Goal: Register for event/course

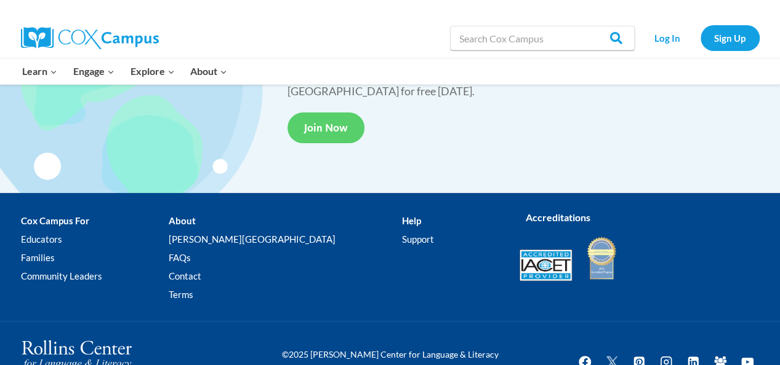
scroll to position [2370, 0]
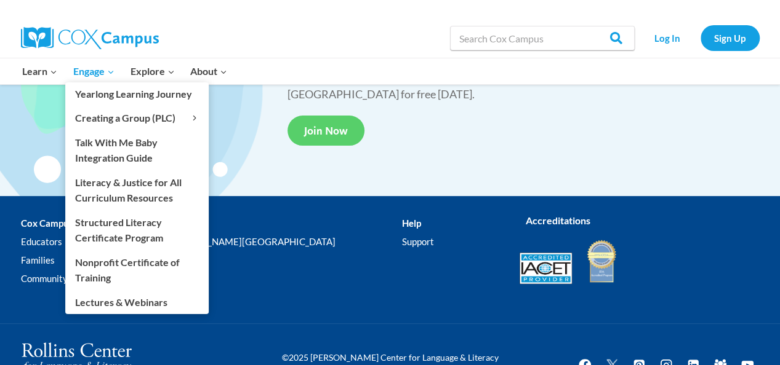
click at [110, 76] on icon "Expand" at bounding box center [110, 72] width 9 height 9
click at [111, 67] on span "Expand" at bounding box center [110, 71] width 9 height 9
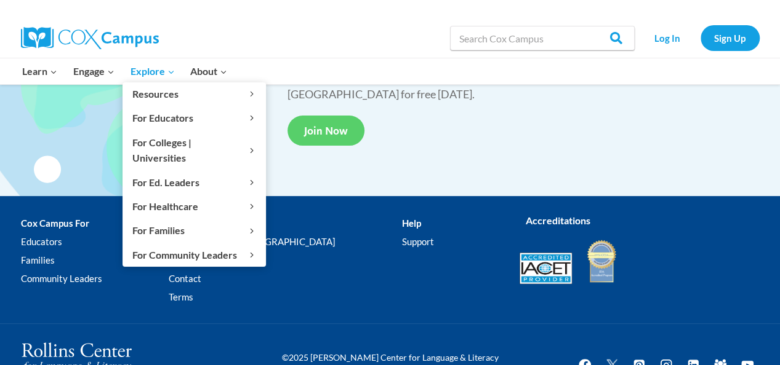
click at [148, 75] on span "Explore Expand" at bounding box center [152, 71] width 44 height 16
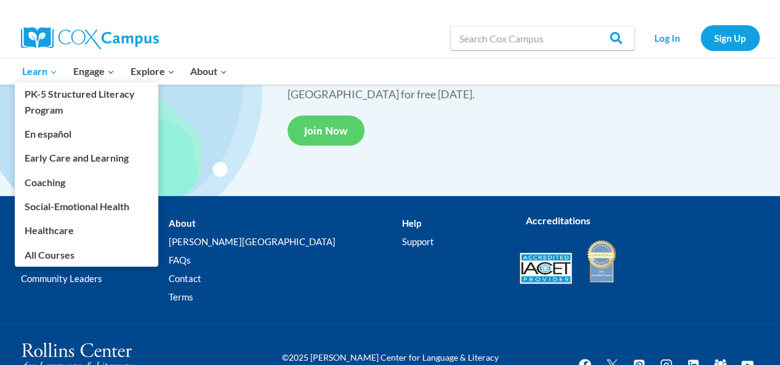
click at [44, 65] on span "Learn Expand" at bounding box center [39, 71] width 35 height 16
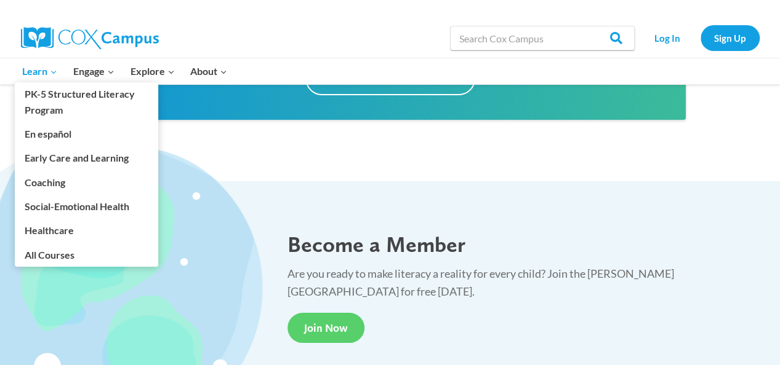
scroll to position [2177, 0]
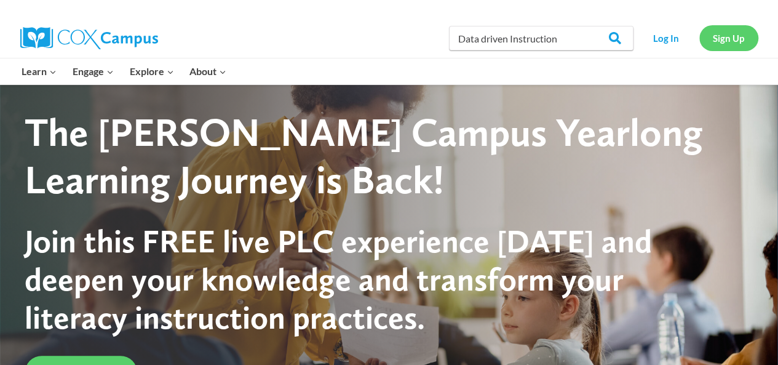
type input "Data driven Instruction"
click at [725, 38] on link "Sign Up" at bounding box center [729, 37] width 59 height 25
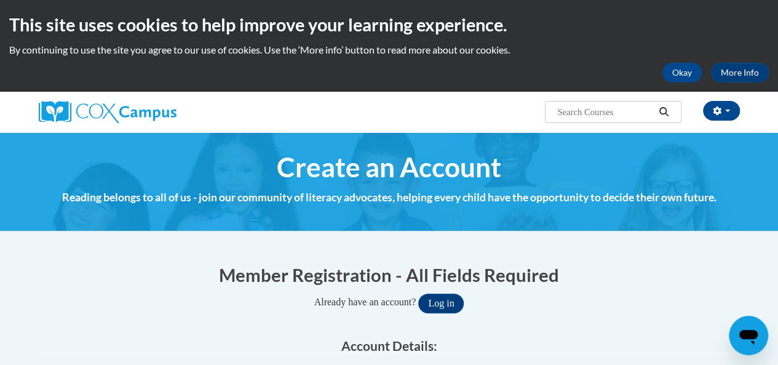
click at [611, 114] on input "Search..." at bounding box center [605, 112] width 98 height 15
click at [566, 71] on div "Okay More Info" at bounding box center [389, 73] width 760 height 20
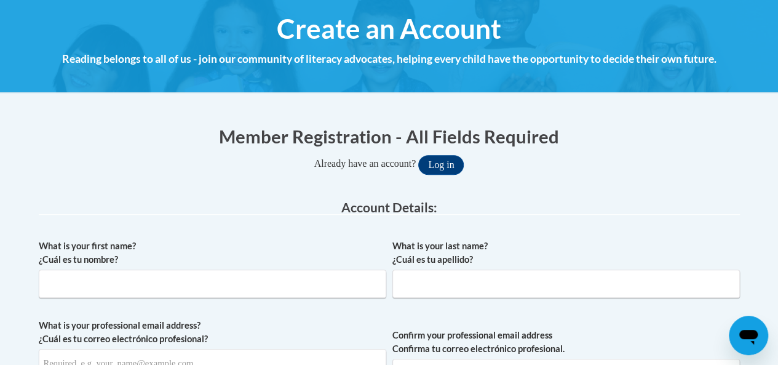
scroll to position [132, 0]
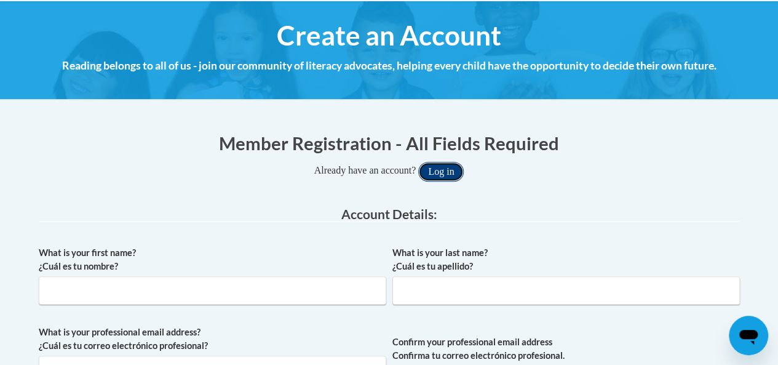
click at [450, 167] on button "Log in" at bounding box center [441, 172] width 46 height 20
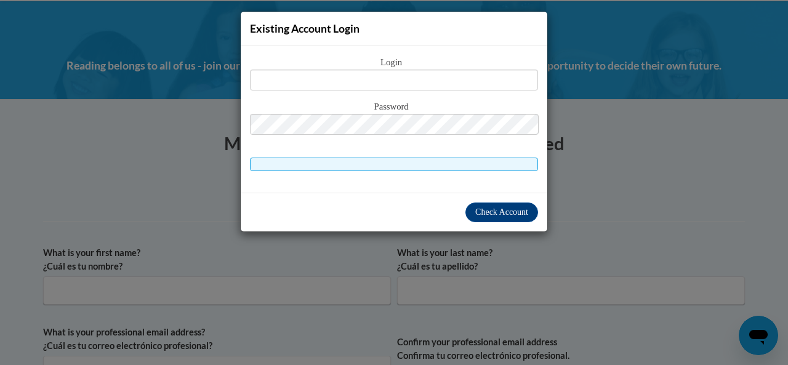
click at [572, 195] on div "Existing Account Login Login Password" at bounding box center [394, 182] width 788 height 365
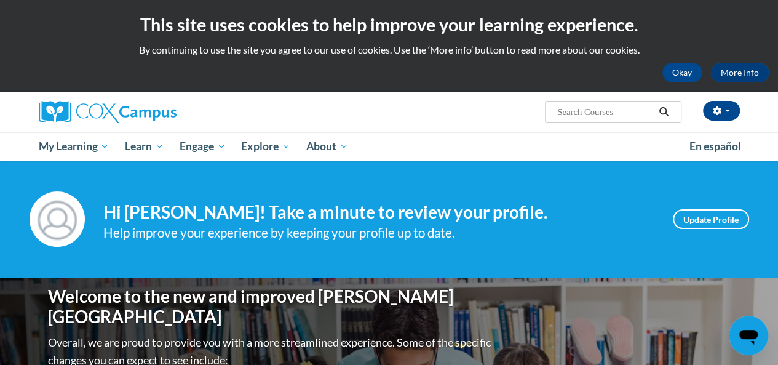
click at [627, 109] on input "Search..." at bounding box center [605, 112] width 98 height 15
type input "data driven instruction"
click at [665, 111] on icon "Search" at bounding box center [663, 111] width 11 height 9
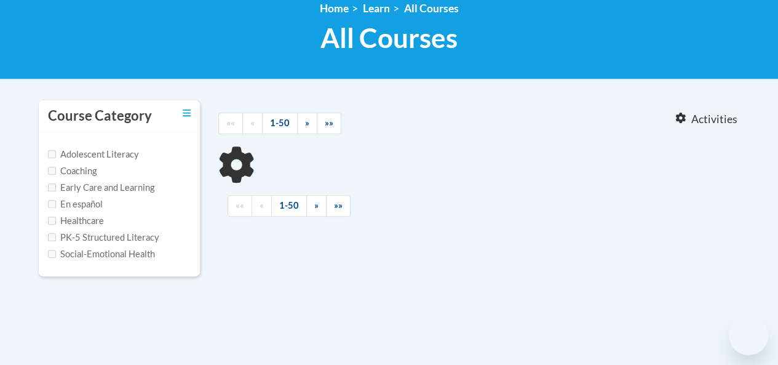
scroll to position [177, 0]
type input "data driven instruction"
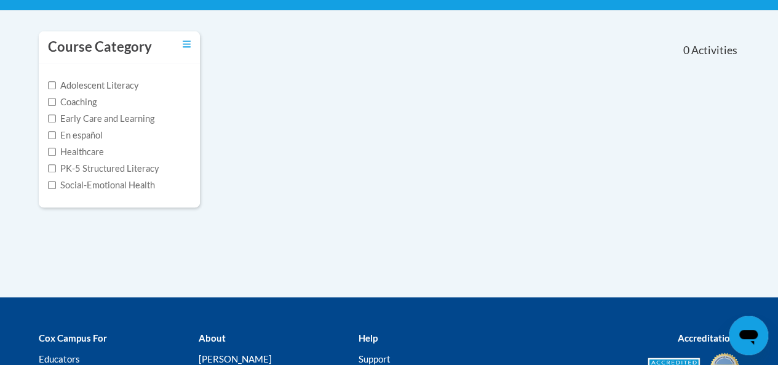
scroll to position [245, 0]
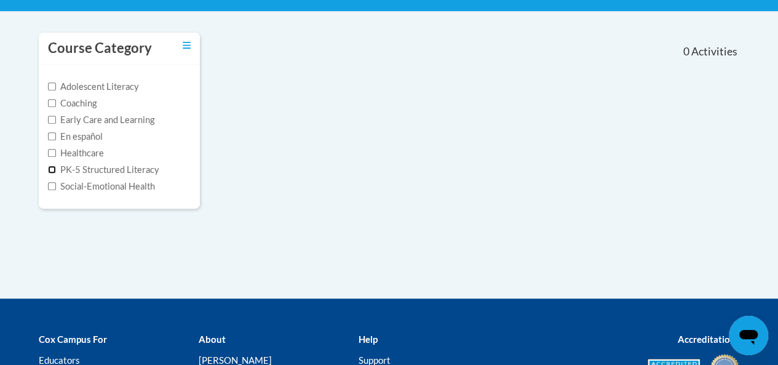
click at [49, 172] on input "PK-5 Structured Literacy" at bounding box center [52, 170] width 8 height 8
checkbox input "true"
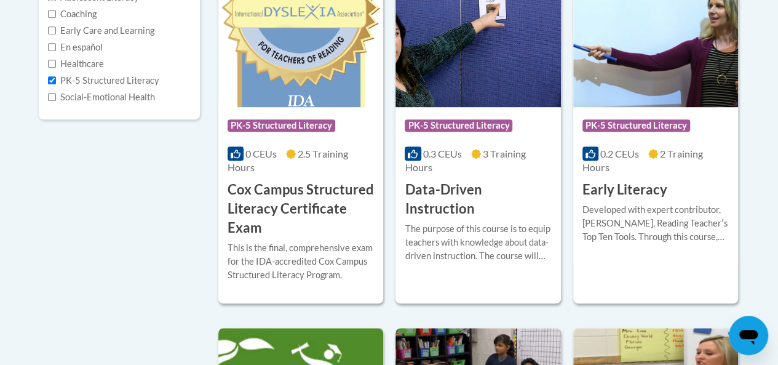
scroll to position [335, 0]
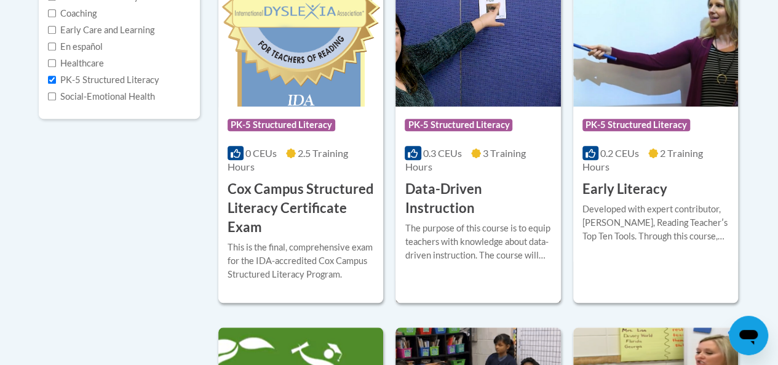
click at [519, 164] on div "0.3 CEUs 3 Training Hours" at bounding box center [478, 159] width 146 height 27
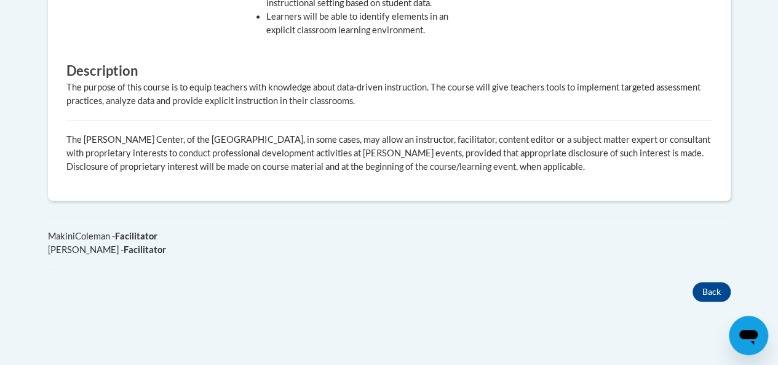
scroll to position [716, 0]
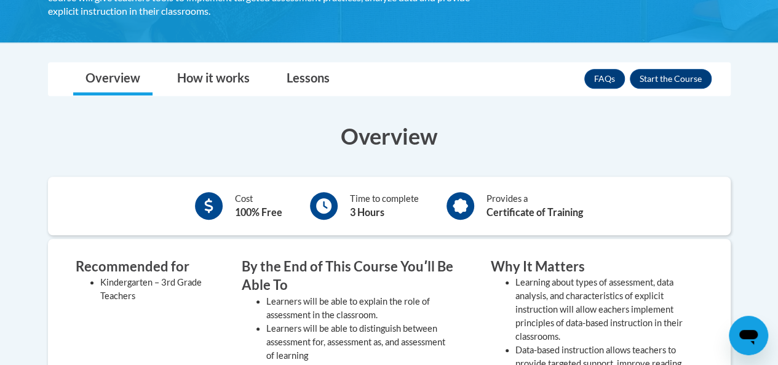
scroll to position [278, 0]
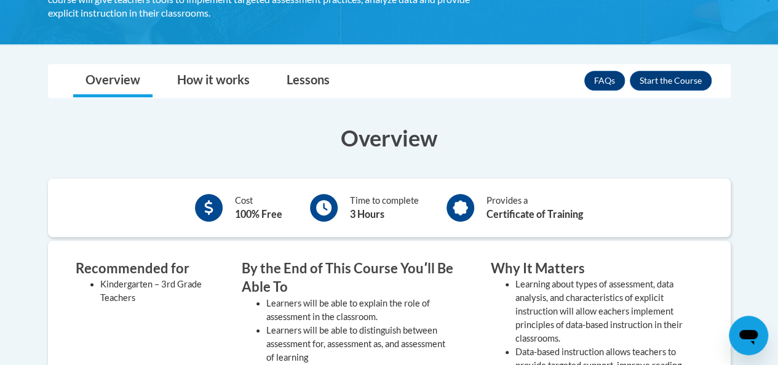
click at [665, 290] on li "Learning about types of assessment, data analysis, and characteristics of expli…" at bounding box center [610, 312] width 188 height 68
click at [225, 76] on link "How it works" at bounding box center [213, 81] width 97 height 33
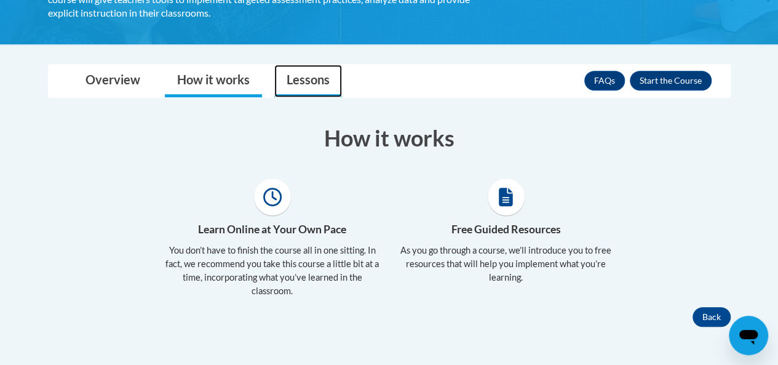
click at [316, 82] on link "Lessons" at bounding box center [308, 81] width 68 height 33
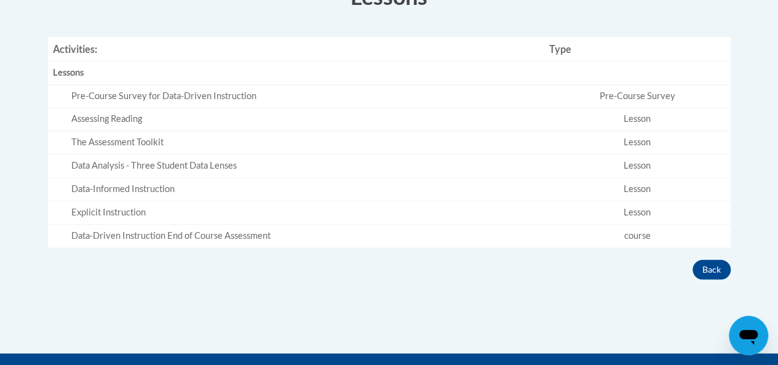
scroll to position [420, 0]
click at [650, 194] on td "Lesson" at bounding box center [637, 189] width 186 height 23
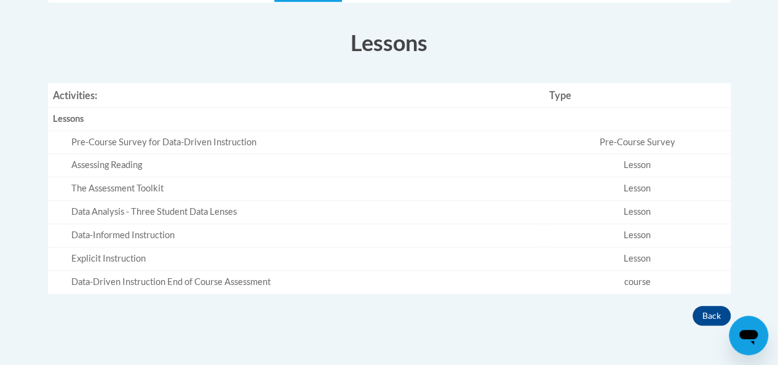
scroll to position [372, 0]
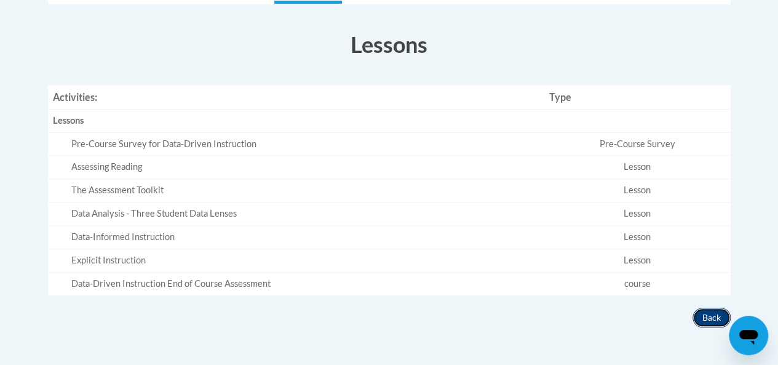
click at [721, 321] on button "Back" at bounding box center [712, 318] width 38 height 20
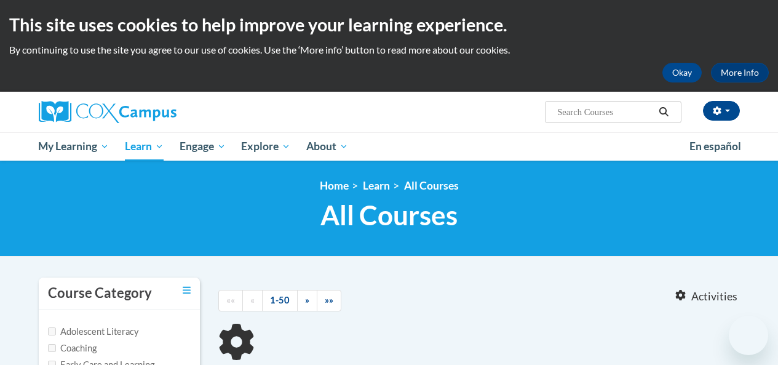
type input "data driven instruction"
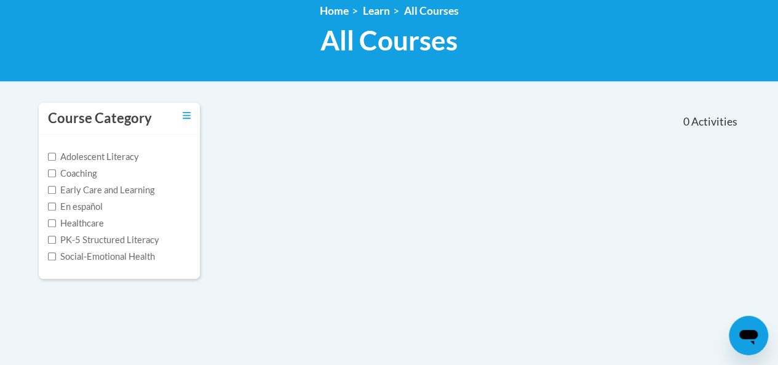
click at [107, 237] on label "PK-5 Structured Literacy" at bounding box center [103, 240] width 111 height 14
click at [56, 237] on input "PK-5 Structured Literacy" at bounding box center [52, 240] width 8 height 8
click at [107, 237] on label "PK-5 Structured Literacy" at bounding box center [103, 240] width 111 height 14
click at [56, 237] on input "PK-5 Structured Literacy" at bounding box center [52, 240] width 8 height 8
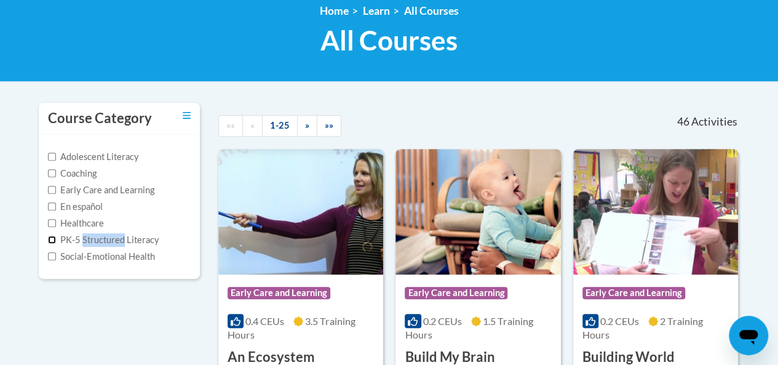
click at [52, 237] on input "PK-5 Structured Literacy" at bounding box center [52, 240] width 8 height 8
checkbox input "true"
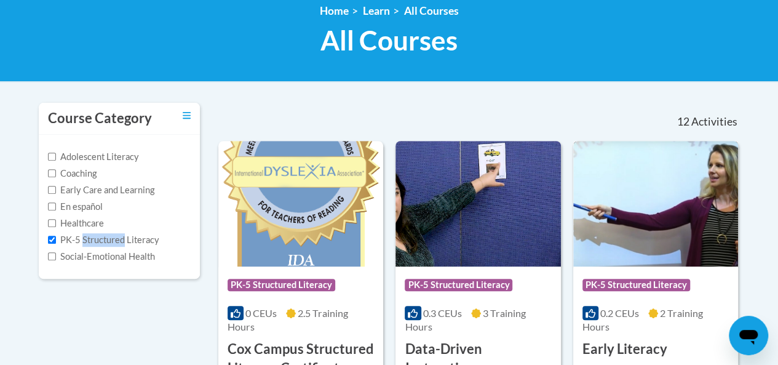
click at [685, 266] on img at bounding box center [655, 204] width 165 height 126
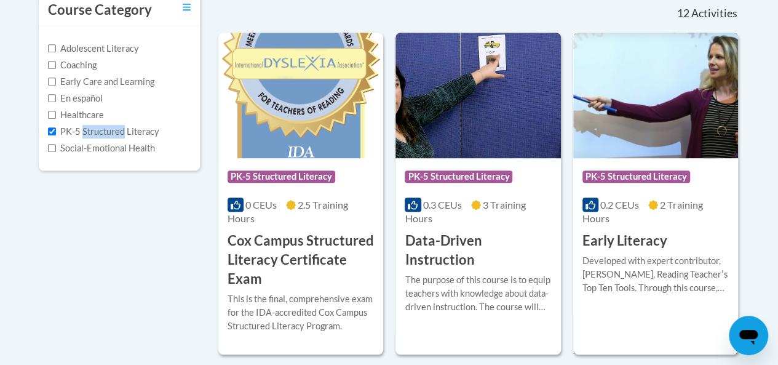
scroll to position [302, 0]
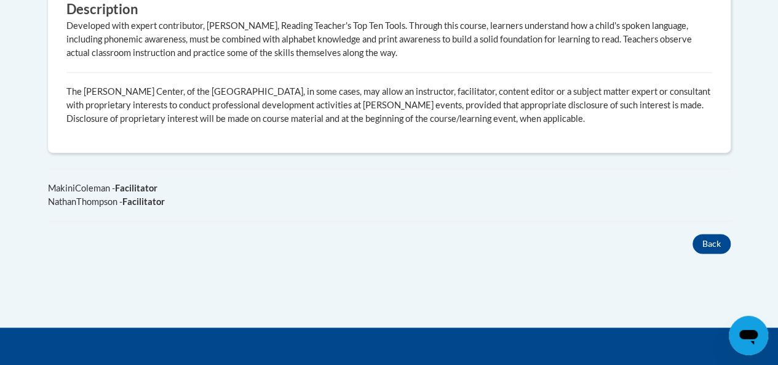
scroll to position [780, 0]
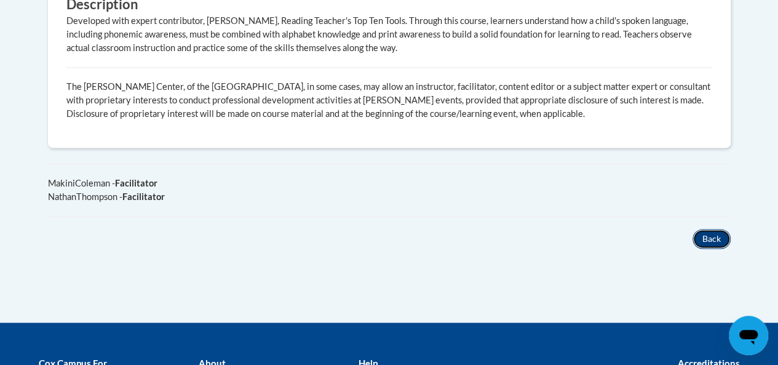
click at [717, 234] on button "Back" at bounding box center [712, 239] width 38 height 20
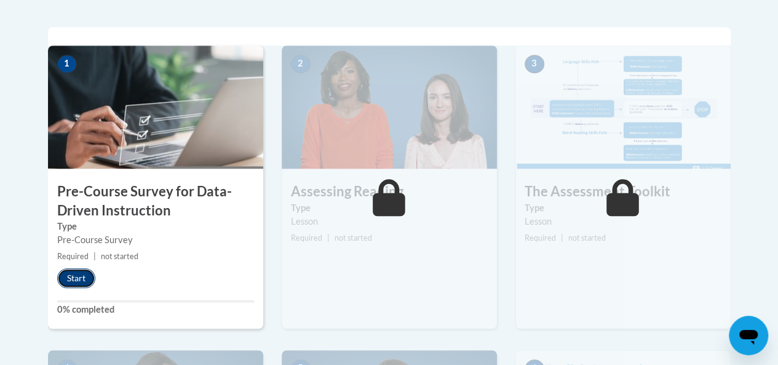
click at [75, 276] on button "Start" at bounding box center [76, 278] width 38 height 20
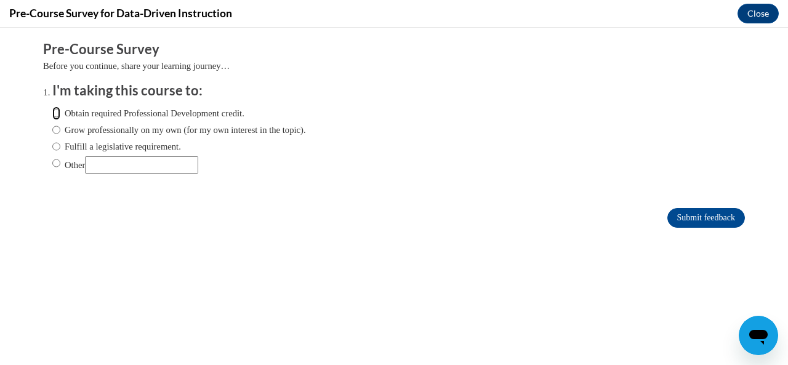
click at [52, 111] on input "Obtain required Professional Development credit." at bounding box center [56, 113] width 8 height 14
radio input "true"
click at [717, 214] on input "Submit feedback" at bounding box center [706, 218] width 78 height 20
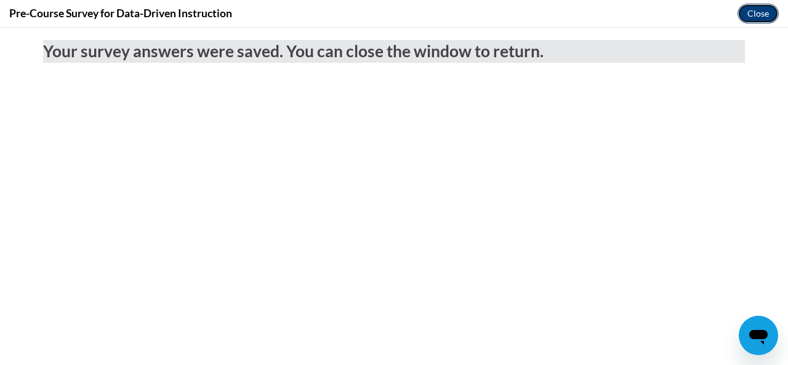
click at [757, 12] on button "Close" at bounding box center [757, 14] width 41 height 20
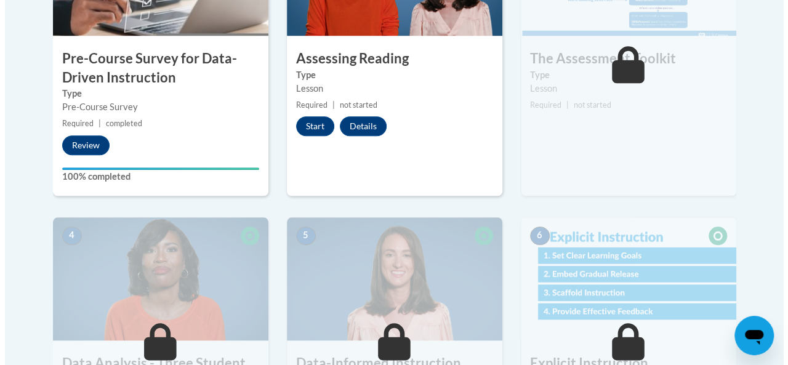
scroll to position [520, 0]
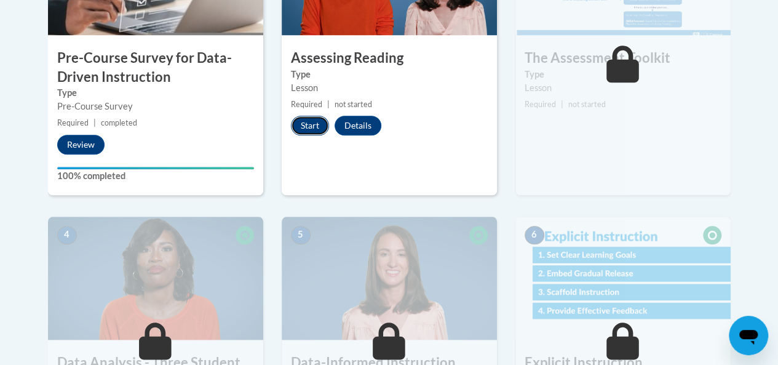
click at [319, 120] on button "Start" at bounding box center [310, 126] width 38 height 20
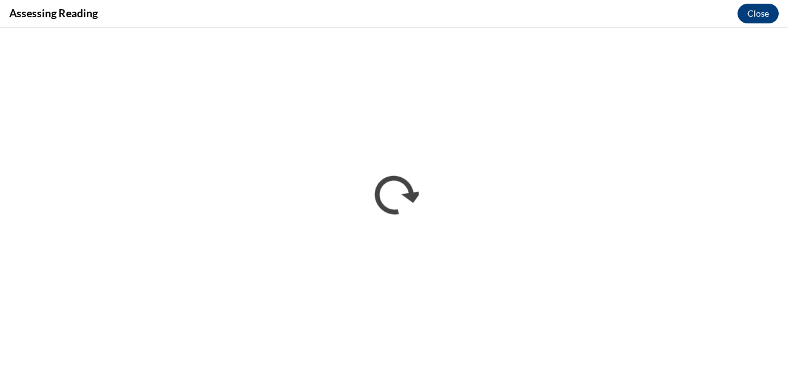
scroll to position [0, 0]
